Goal: Task Accomplishment & Management: Manage account settings

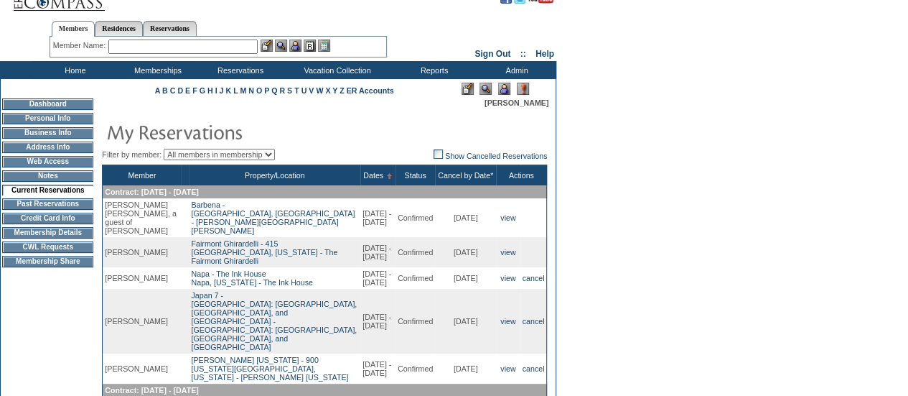
scroll to position [27, 0]
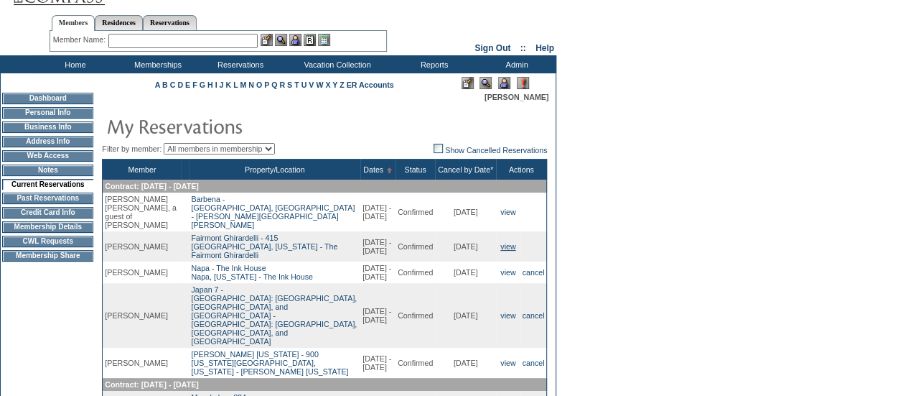
click at [501, 242] on link "view" at bounding box center [507, 246] width 15 height 9
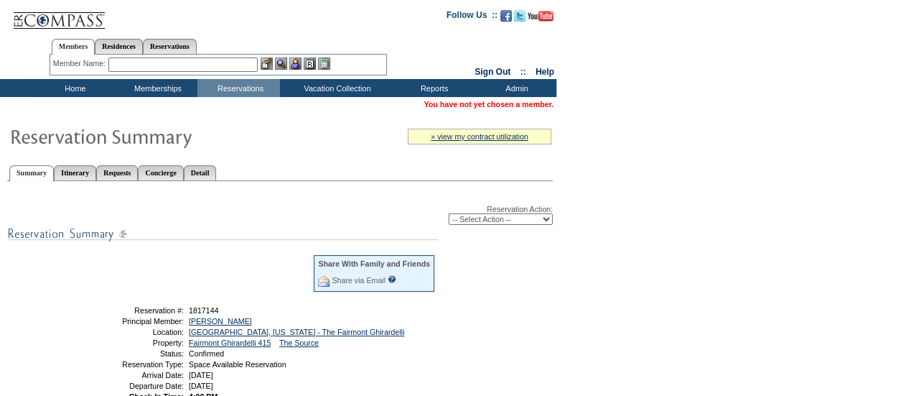
click at [518, 218] on select "-- Select Action -- Modify Reservation Dates Modify Reservation Cost Modify Occ…" at bounding box center [501, 218] width 104 height 11
select select "ChangeClubProp"
click at [449, 214] on select "-- Select Action -- Modify Reservation Dates Modify Reservation Cost Modify Occ…" at bounding box center [501, 218] width 104 height 11
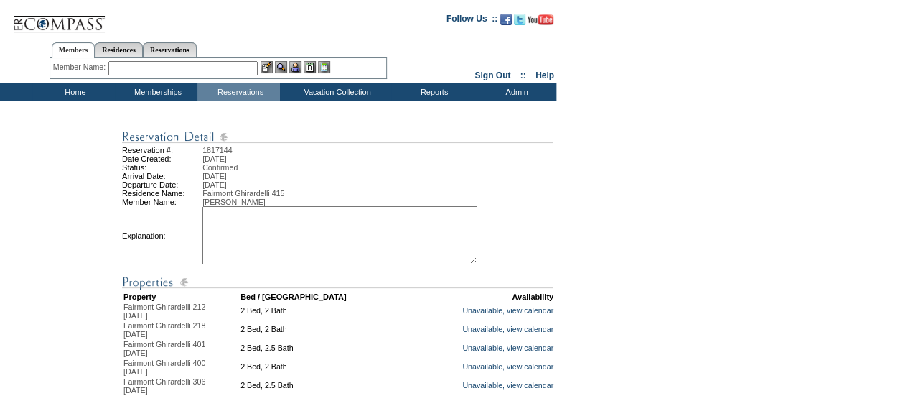
click at [367, 243] on textarea at bounding box center [339, 235] width 275 height 58
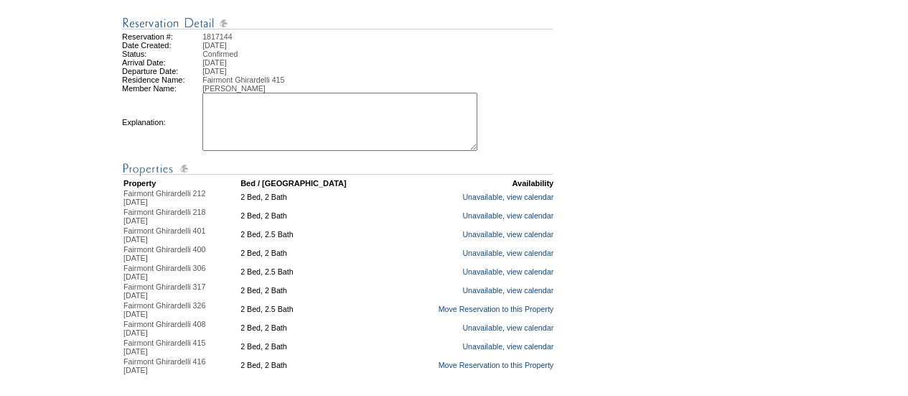
click at [653, 90] on div "Reservation #: 1817144 Date Created: [DATE] Status: Confirmed Arrival Date: [DA…" at bounding box center [451, 195] width 903 height 364
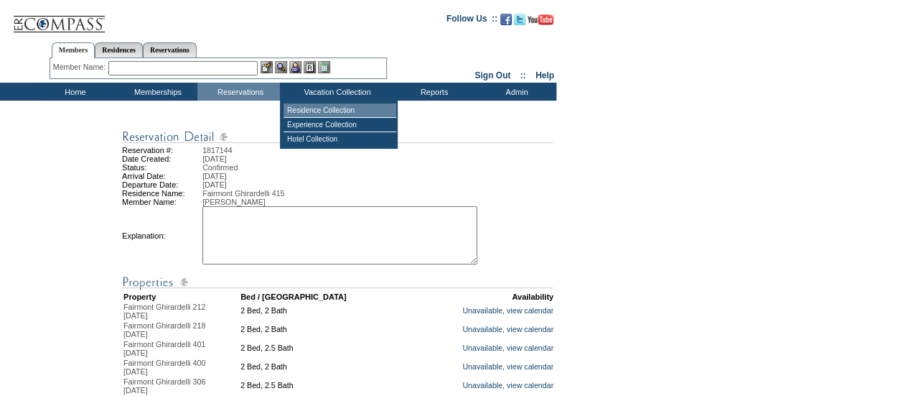
click at [330, 108] on td "Residence Collection" at bounding box center [340, 110] width 113 height 14
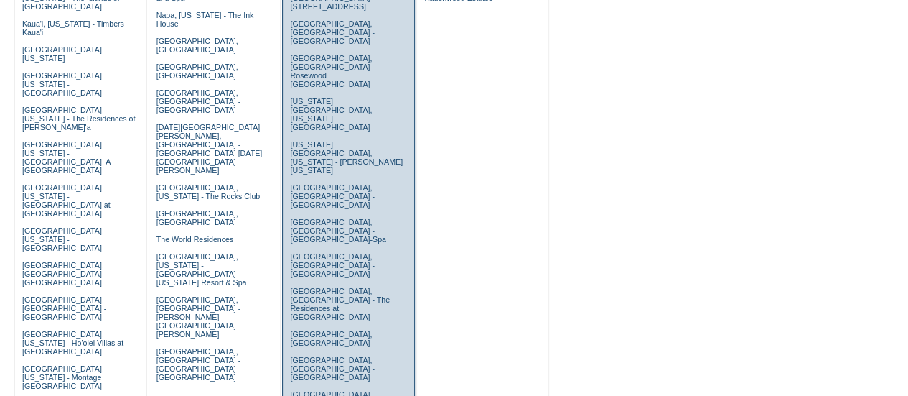
scroll to position [551, 0]
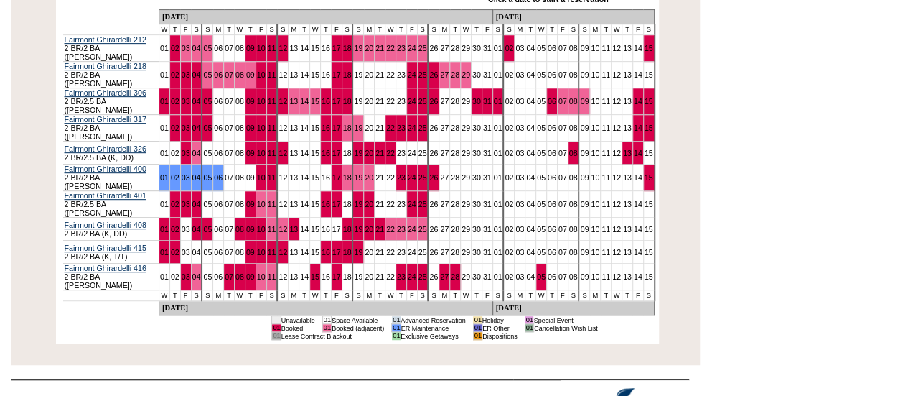
scroll to position [335, 0]
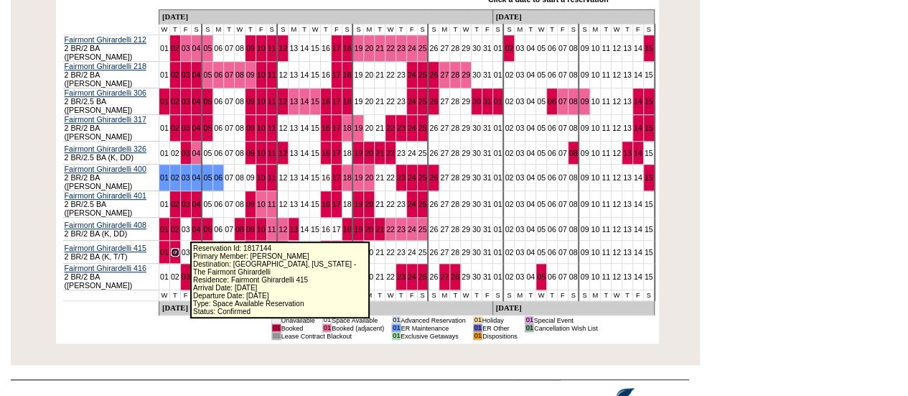
click at [180, 248] on link "02" at bounding box center [175, 252] width 9 height 9
